Goal: Navigation & Orientation: Find specific page/section

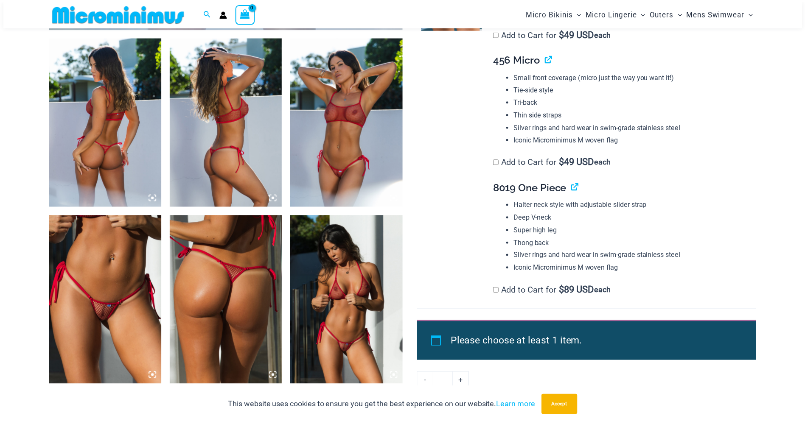
scroll to position [634, 0]
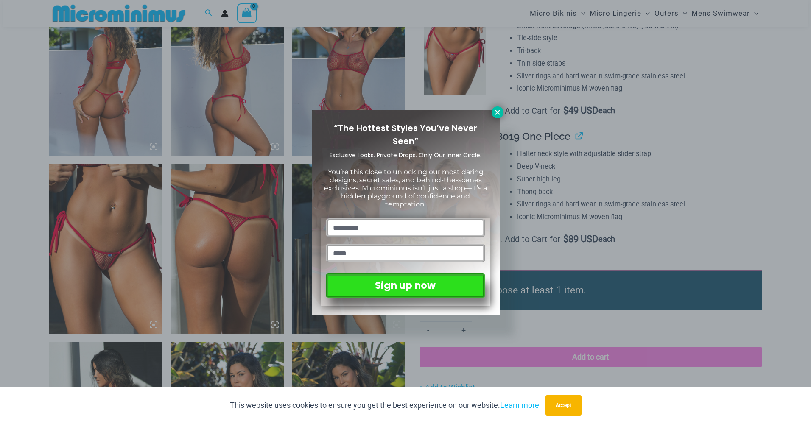
click at [498, 115] on icon at bounding box center [498, 113] width 8 height 8
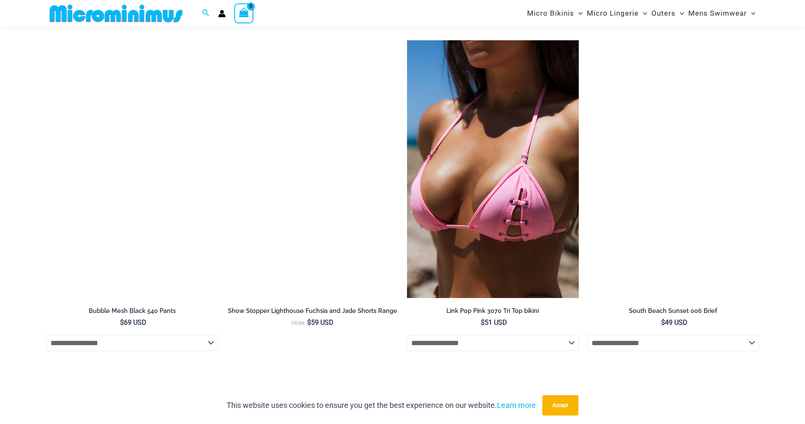
scroll to position [2544, 0]
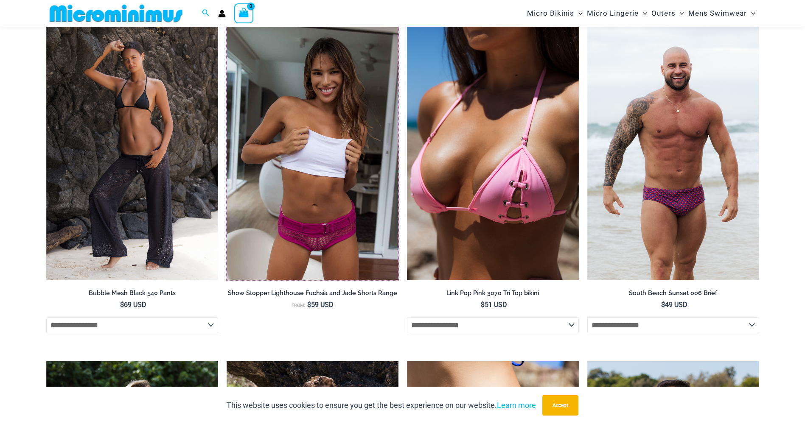
click at [227, 22] on img at bounding box center [227, 22] width 0 height 0
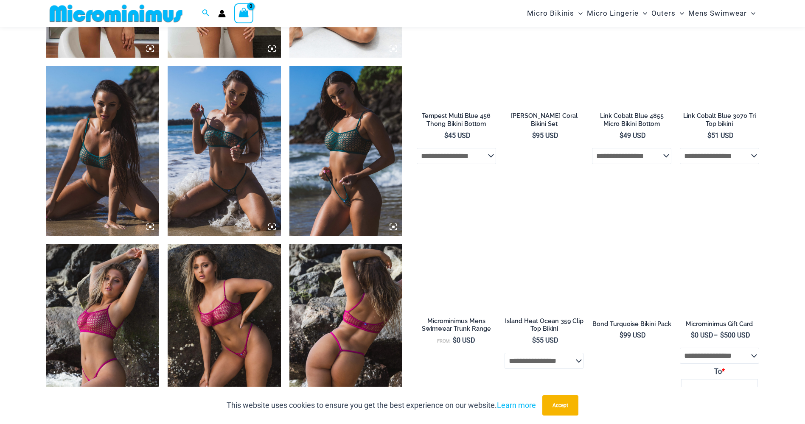
scroll to position [925, 0]
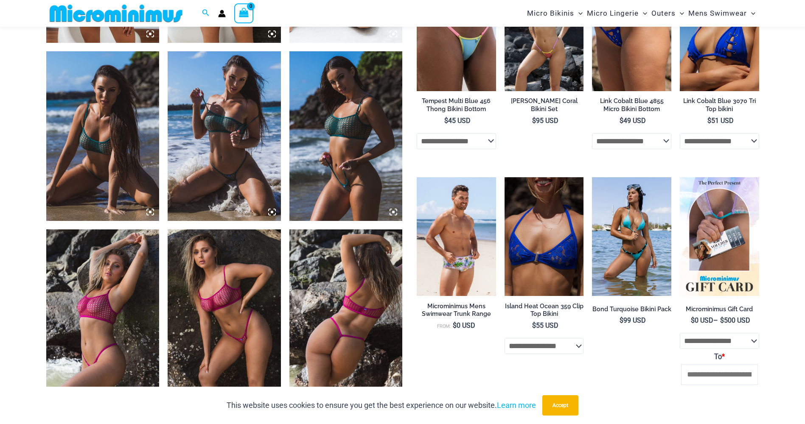
click at [337, 102] on img at bounding box center [345, 136] width 113 height 170
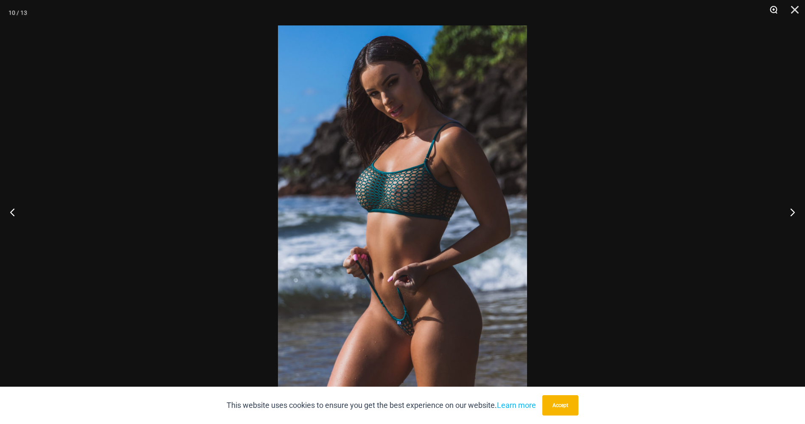
click at [768, 15] on button "Zoom" at bounding box center [770, 12] width 21 height 25
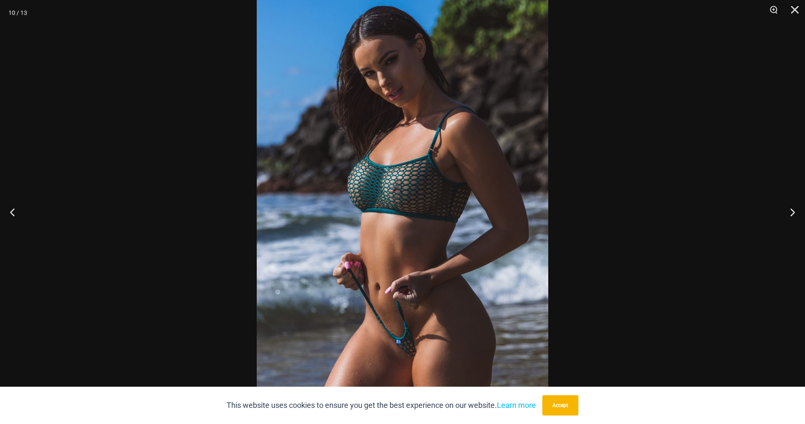
click at [690, 94] on div at bounding box center [402, 212] width 805 height 424
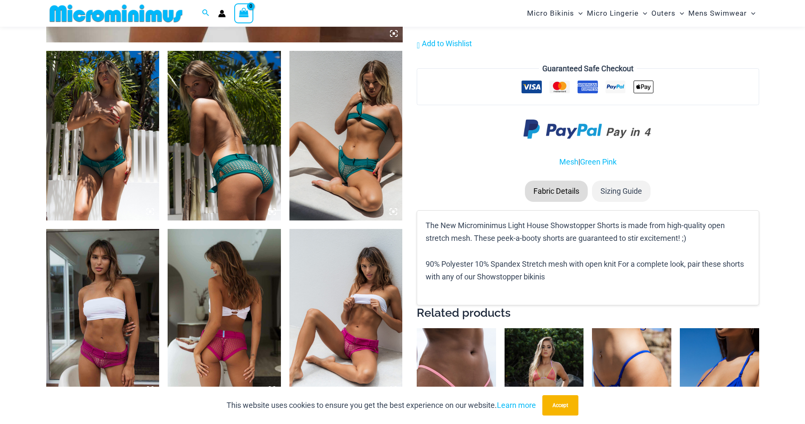
scroll to position [544, 0]
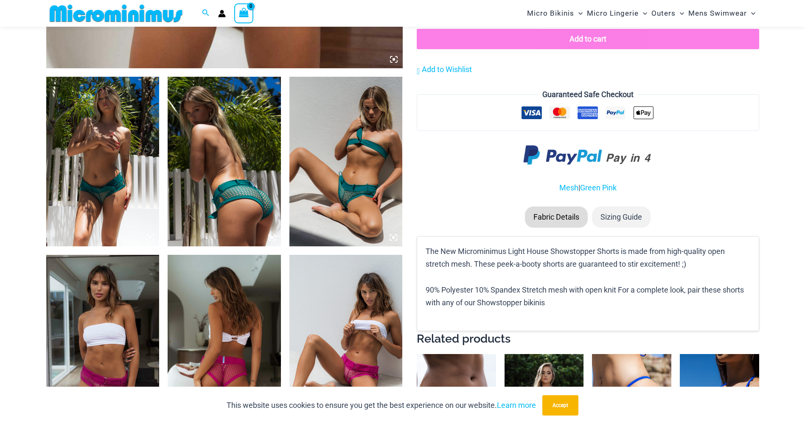
click at [375, 210] on img at bounding box center [345, 162] width 113 height 170
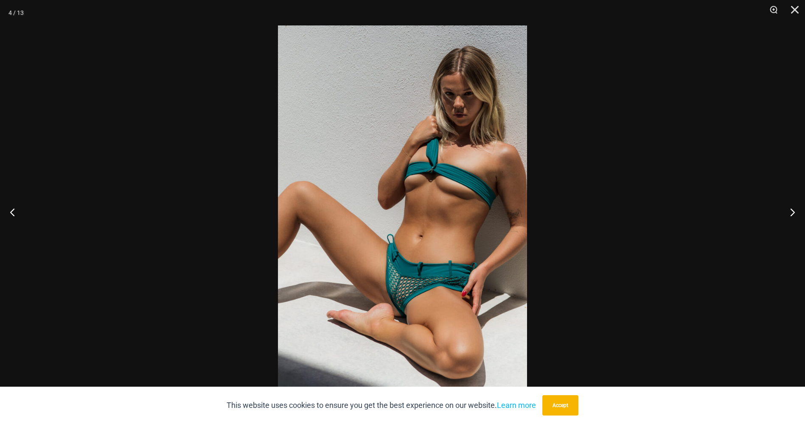
click at [382, 217] on img at bounding box center [402, 211] width 249 height 373
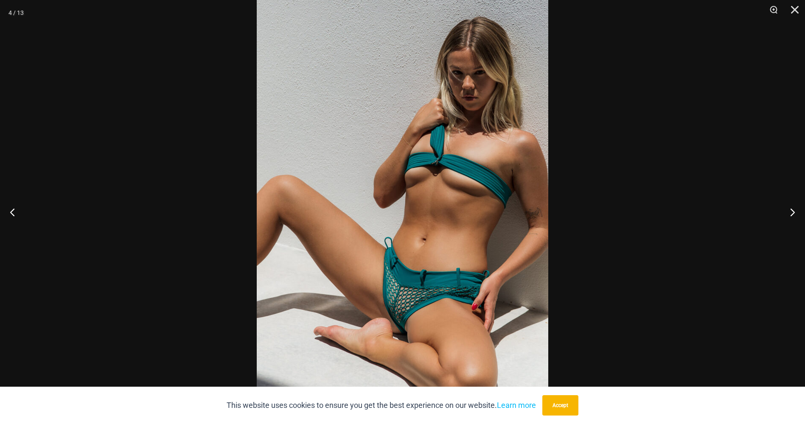
click at [382, 217] on img at bounding box center [403, 211] width 292 height 437
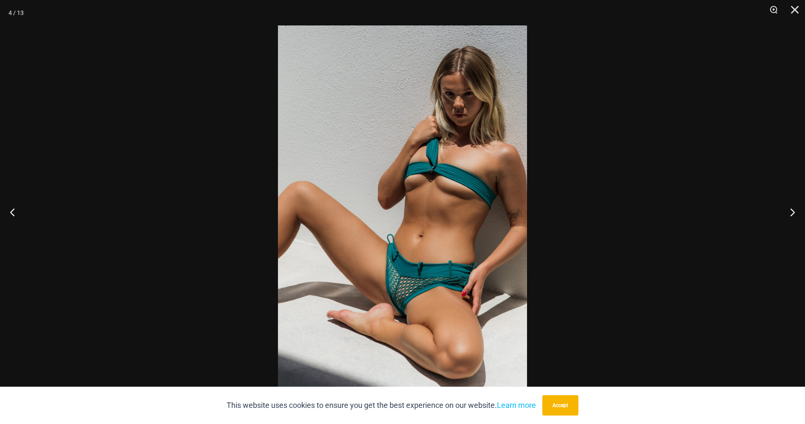
click at [382, 217] on img at bounding box center [402, 211] width 249 height 373
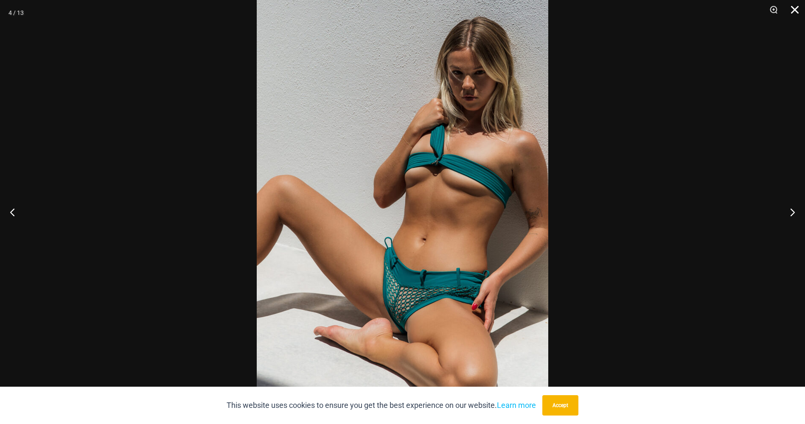
click at [796, 11] on button "Close" at bounding box center [791, 12] width 21 height 25
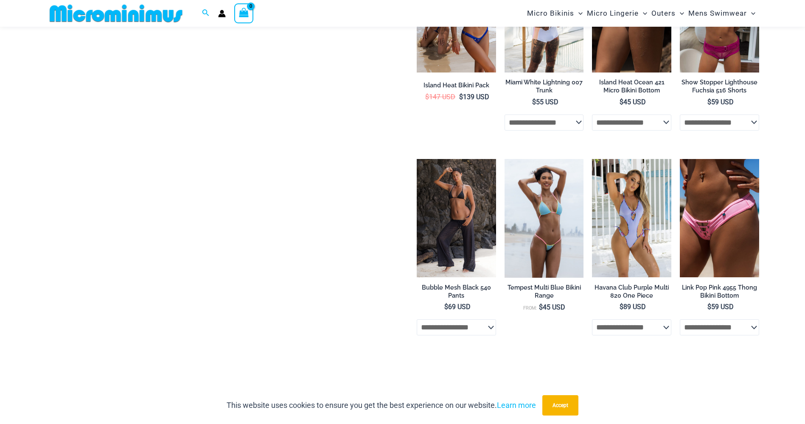
scroll to position [1774, 0]
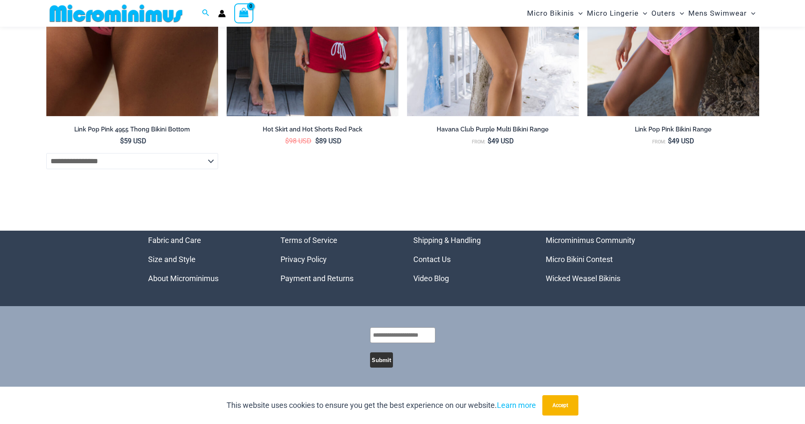
scroll to position [3345, 0]
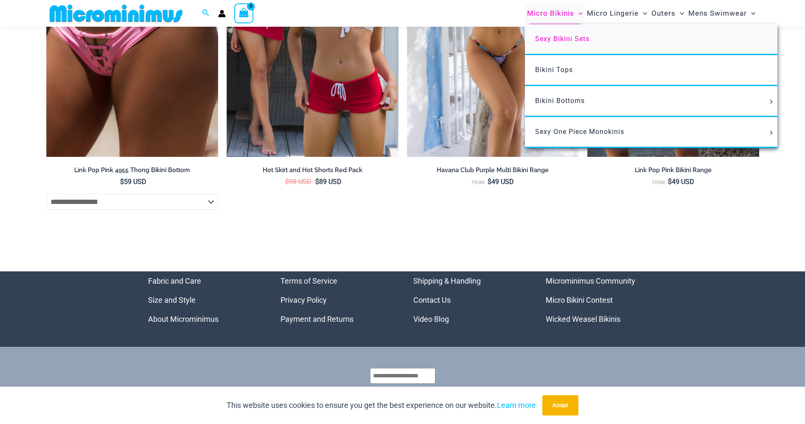
click at [560, 38] on span "Sexy Bikini Sets" at bounding box center [562, 39] width 54 height 8
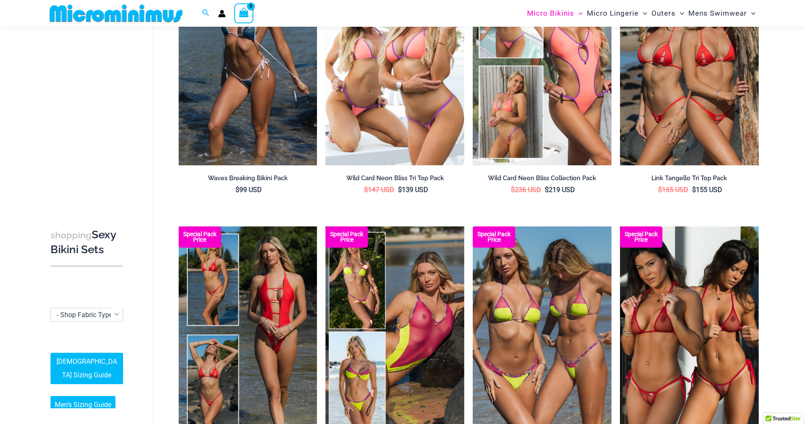
scroll to position [163, 0]
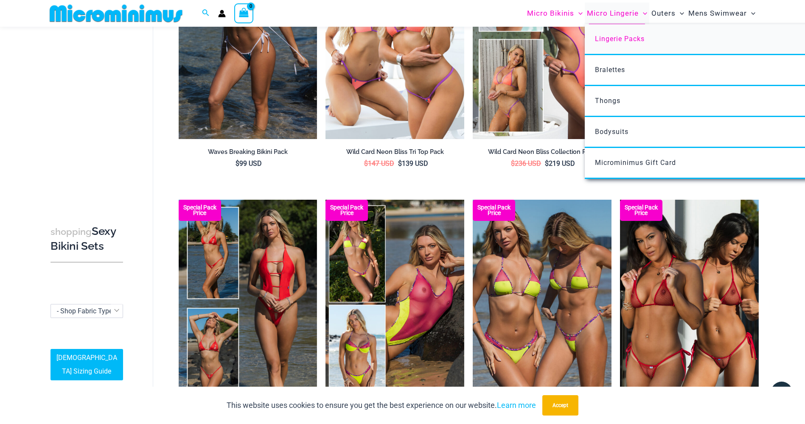
click at [616, 45] on link "Lingerie Packs" at bounding box center [711, 39] width 252 height 31
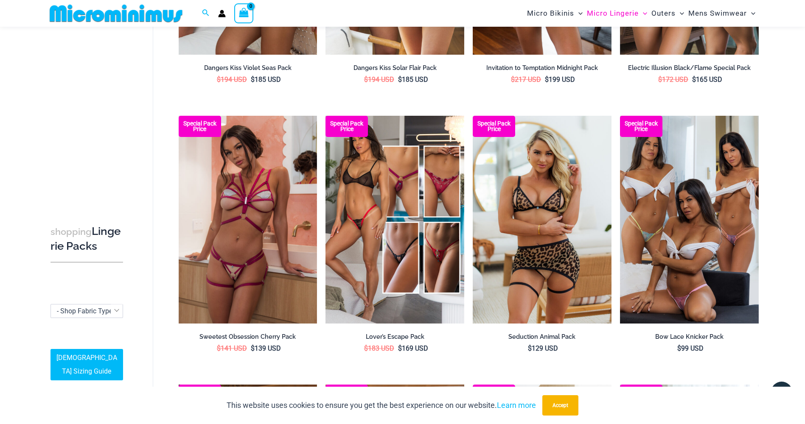
scroll to position [800, 0]
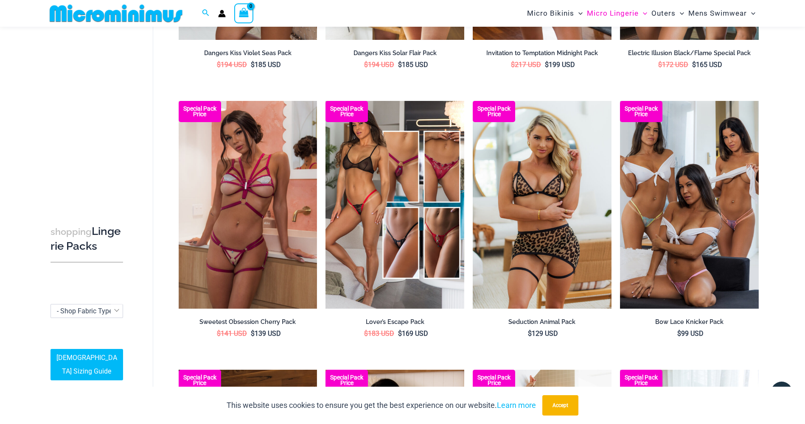
click at [126, 9] on img at bounding box center [116, 13] width 140 height 19
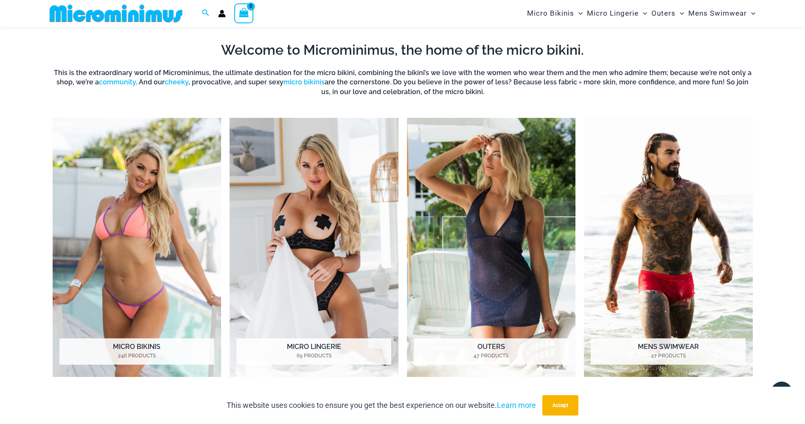
scroll to position [375, 0]
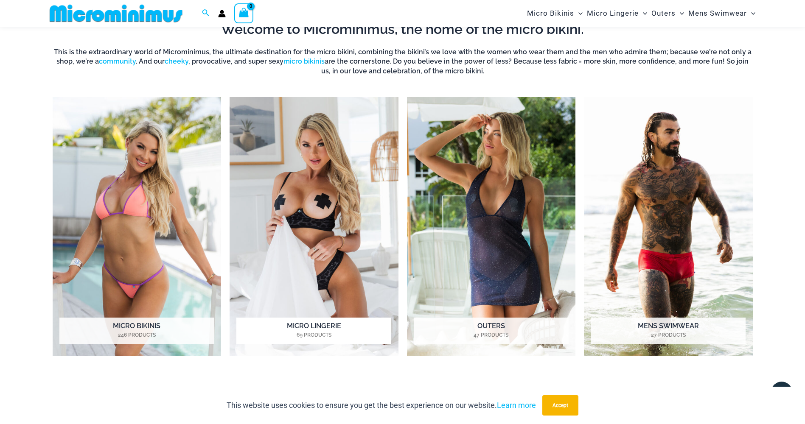
click at [302, 137] on img "Visit product category Micro Lingerie" at bounding box center [314, 226] width 169 height 259
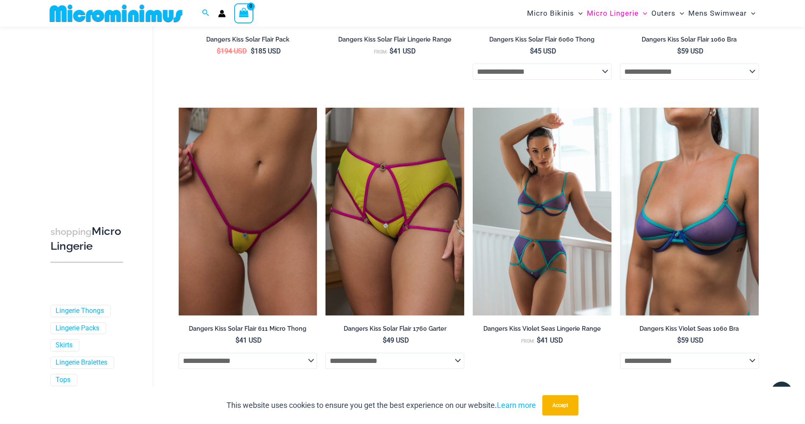
scroll to position [2200, 0]
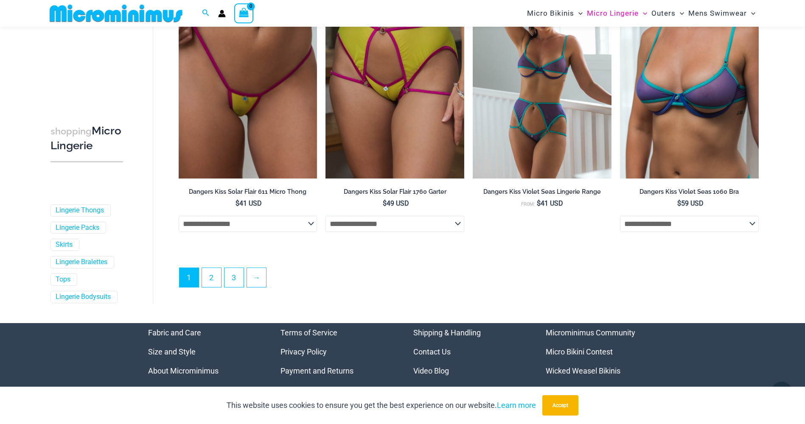
click at [578, 336] on link "Microminimus Community" at bounding box center [591, 332] width 90 height 9
